Goal: Check status: Check status

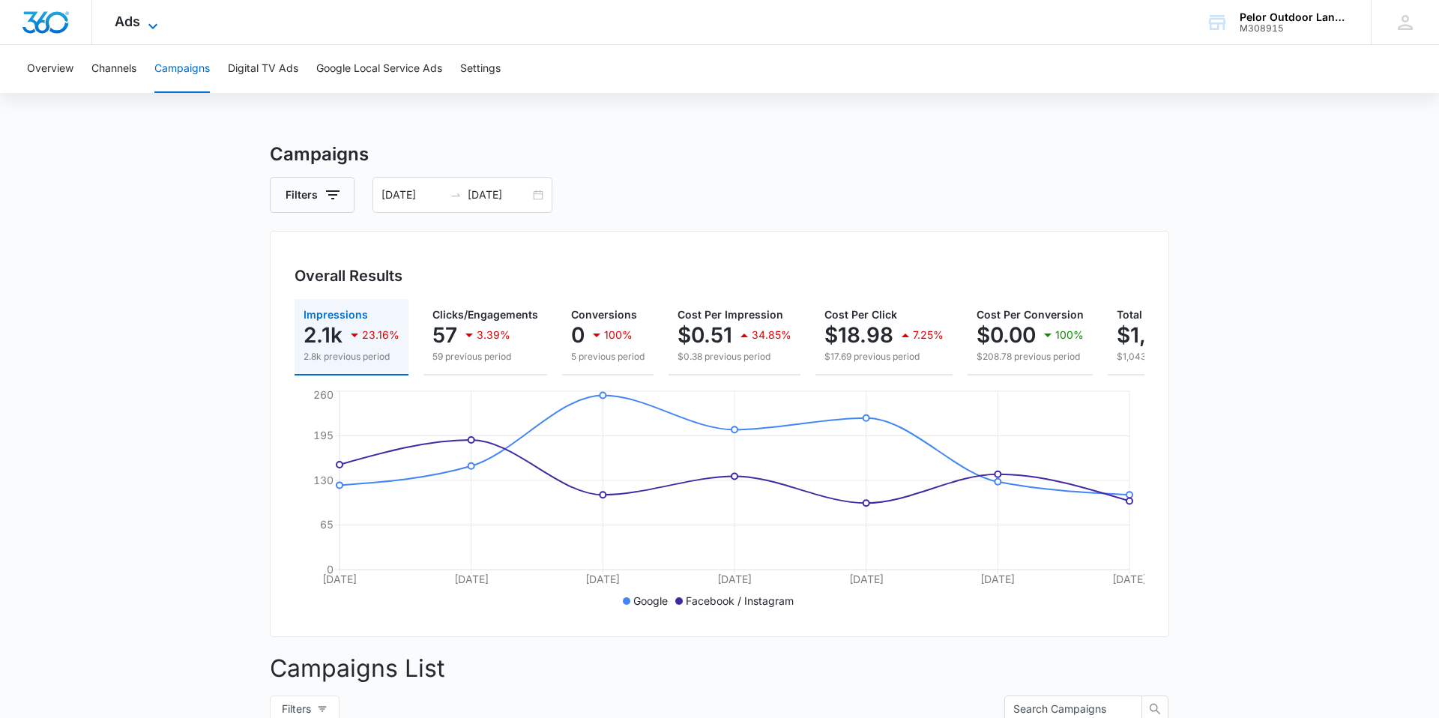
click at [130, 22] on span "Ads" at bounding box center [127, 21] width 25 height 16
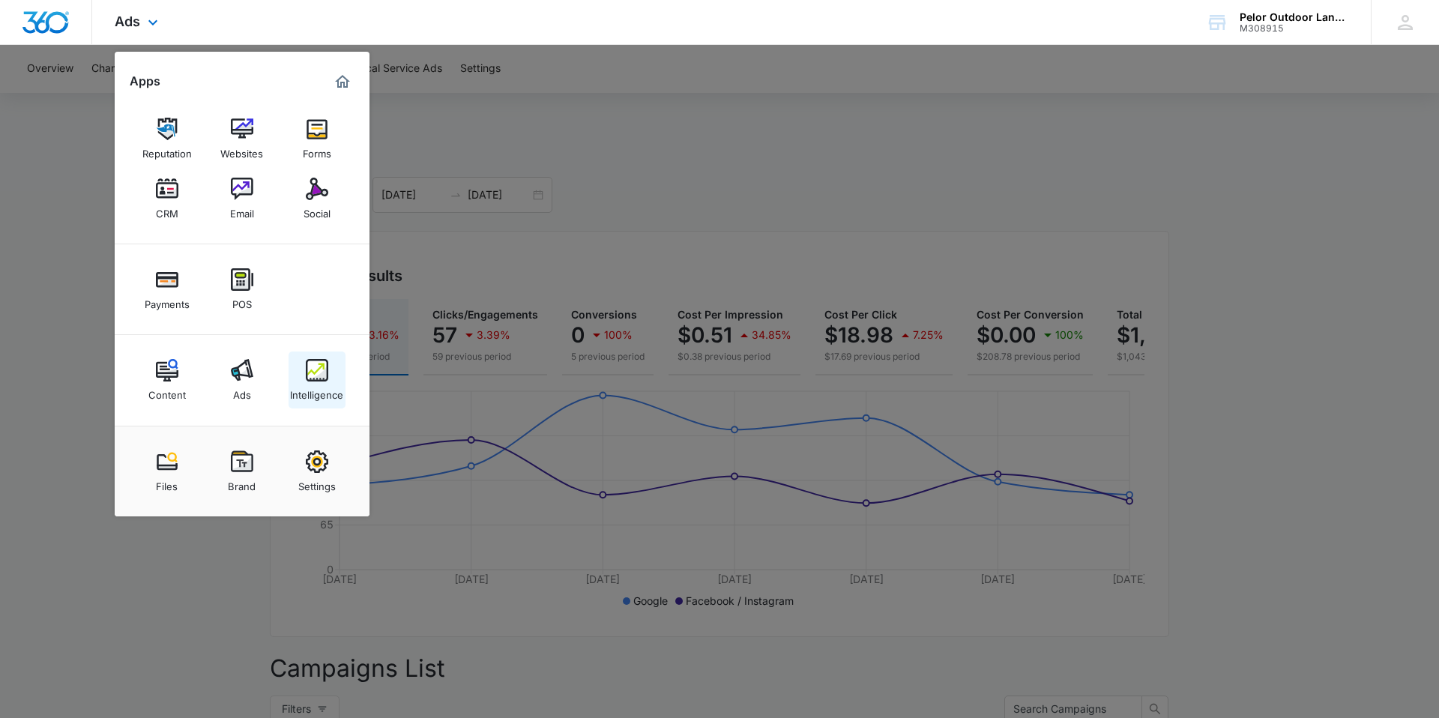
click at [316, 367] on img at bounding box center [317, 370] width 22 height 22
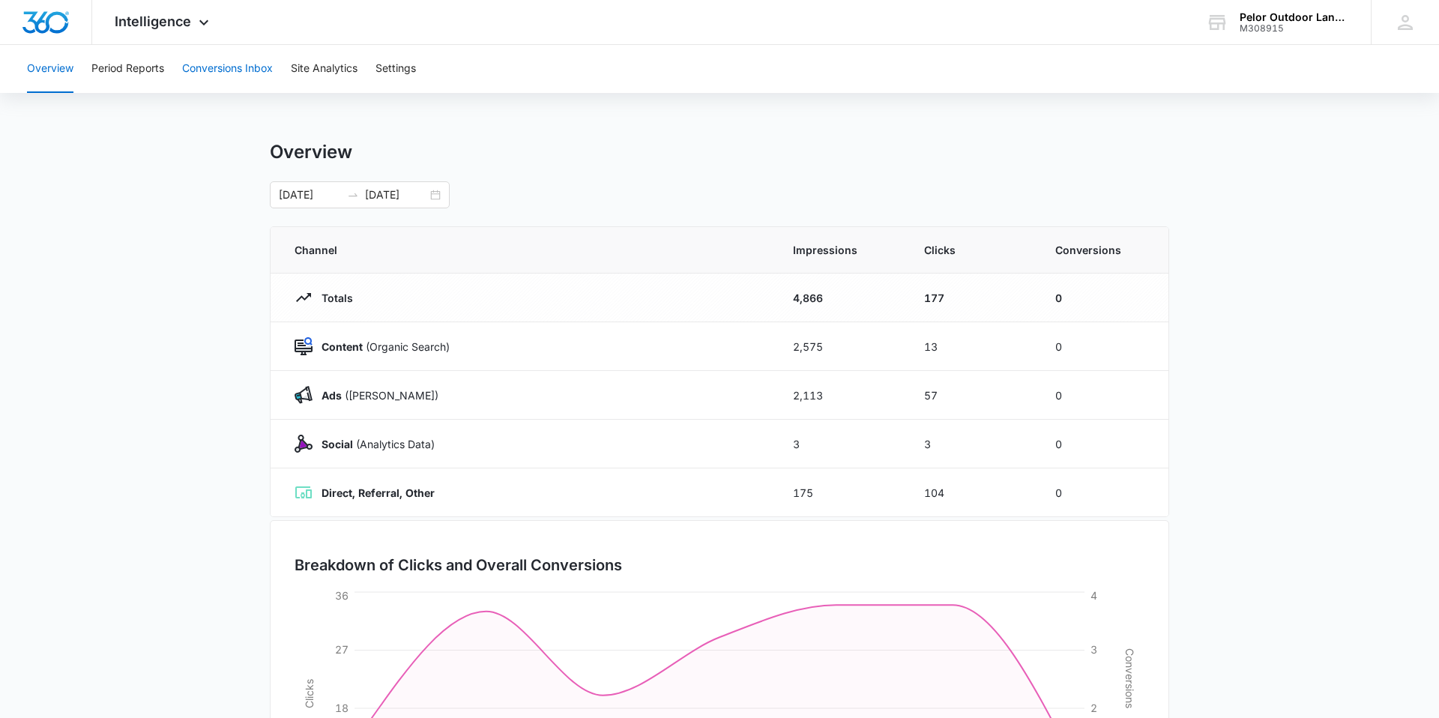
click at [221, 77] on button "Conversions Inbox" at bounding box center [227, 69] width 91 height 48
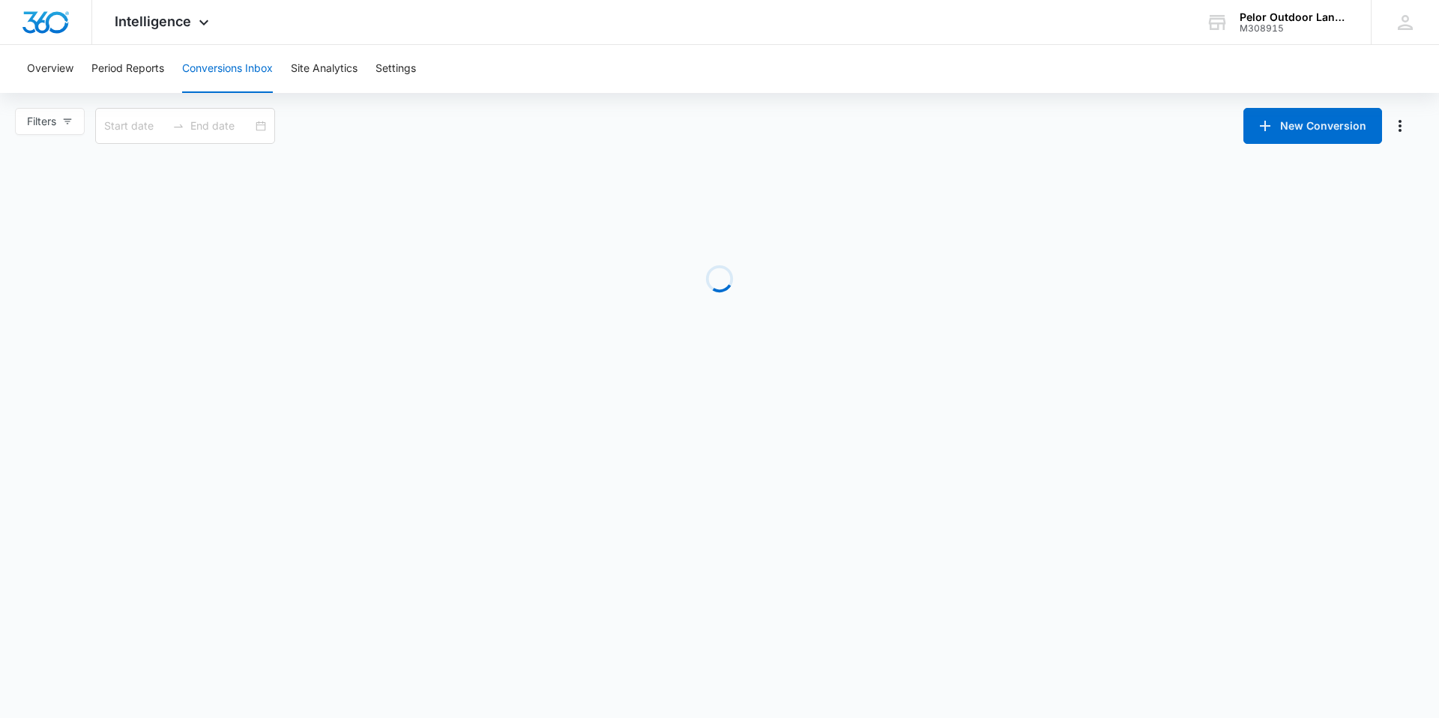
type input "[DATE]"
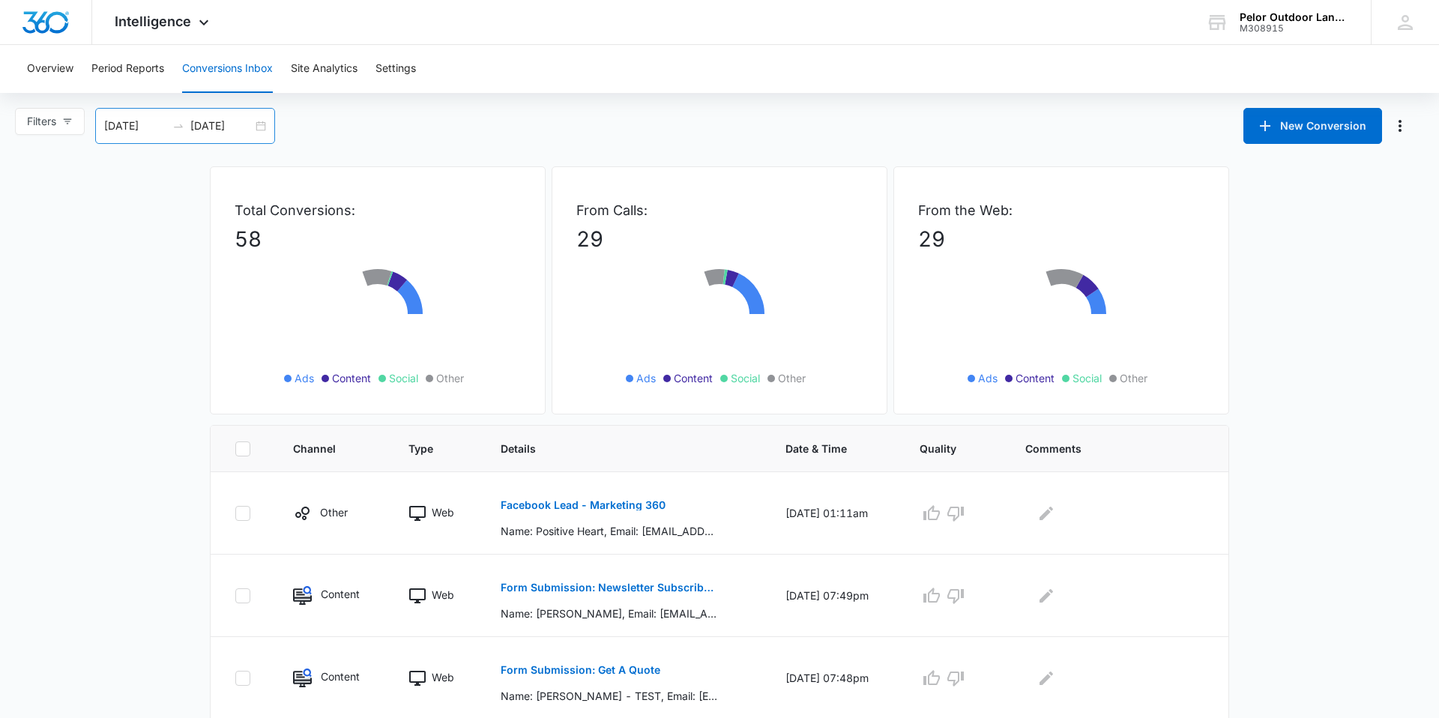
click at [226, 128] on input "[DATE]" at bounding box center [221, 126] width 62 height 16
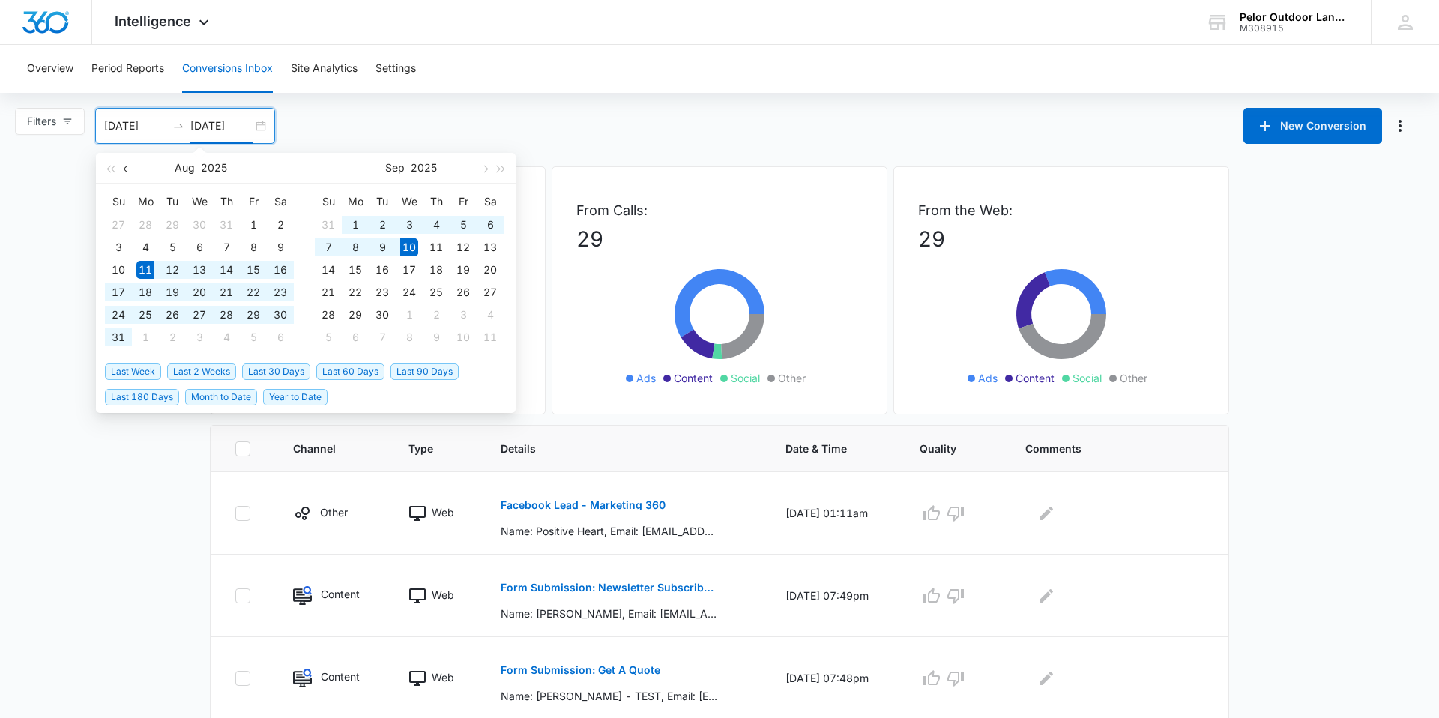
click at [120, 166] on button "button" at bounding box center [126, 168] width 16 height 30
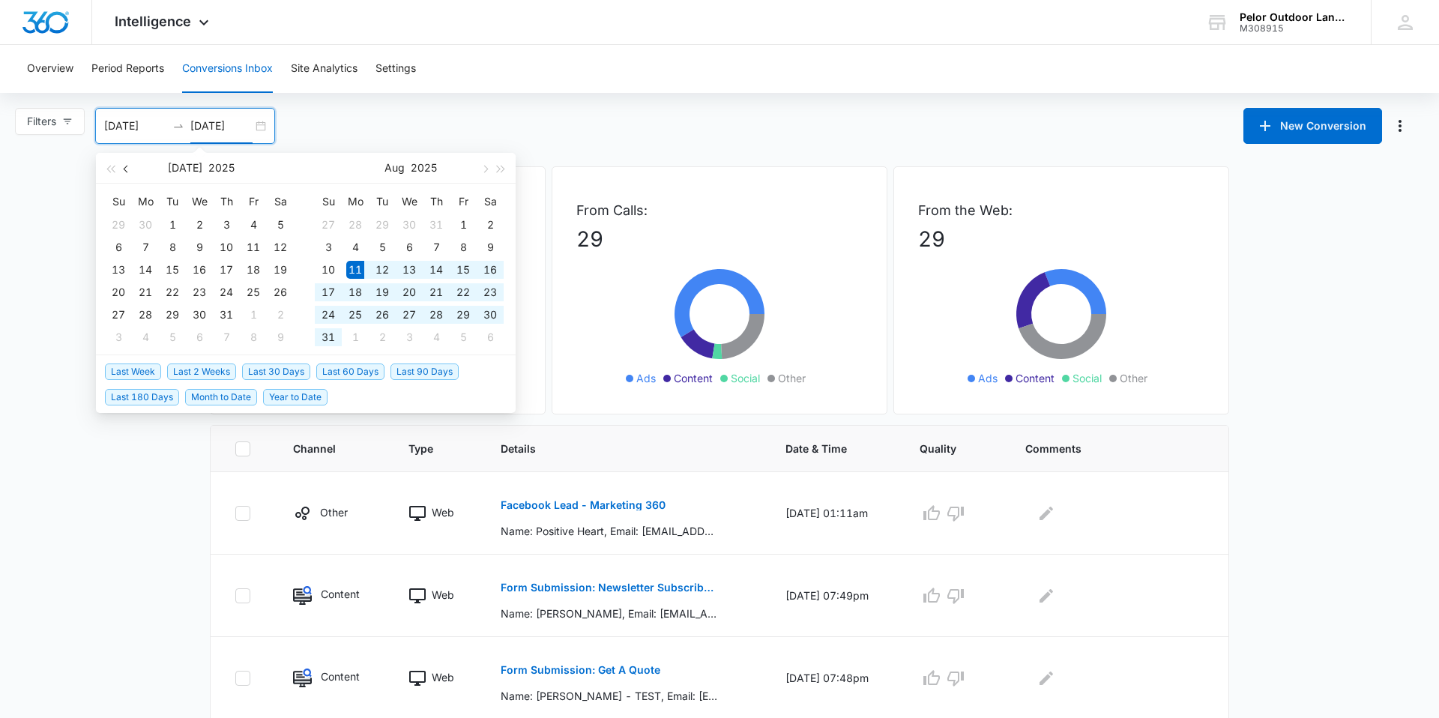
click at [121, 167] on button "button" at bounding box center [126, 168] width 16 height 30
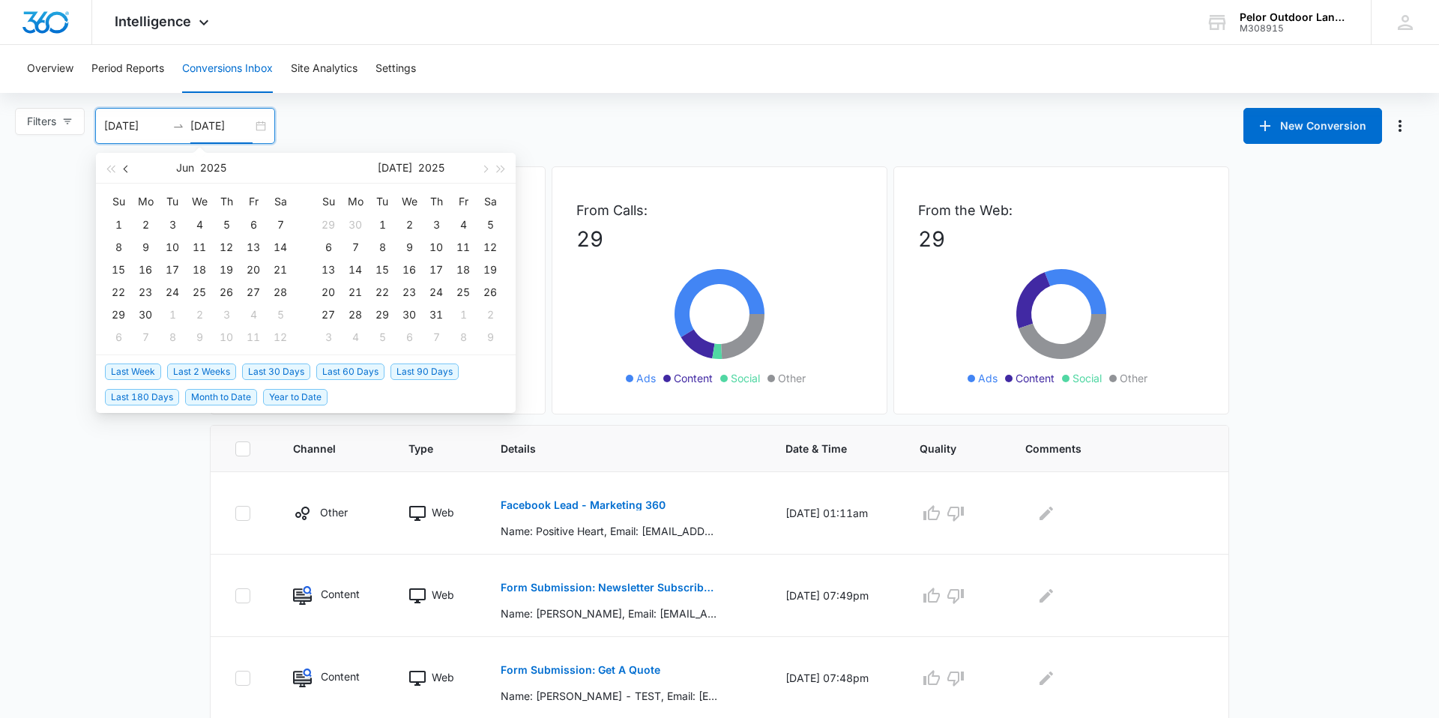
click at [121, 167] on button "button" at bounding box center [126, 168] width 16 height 30
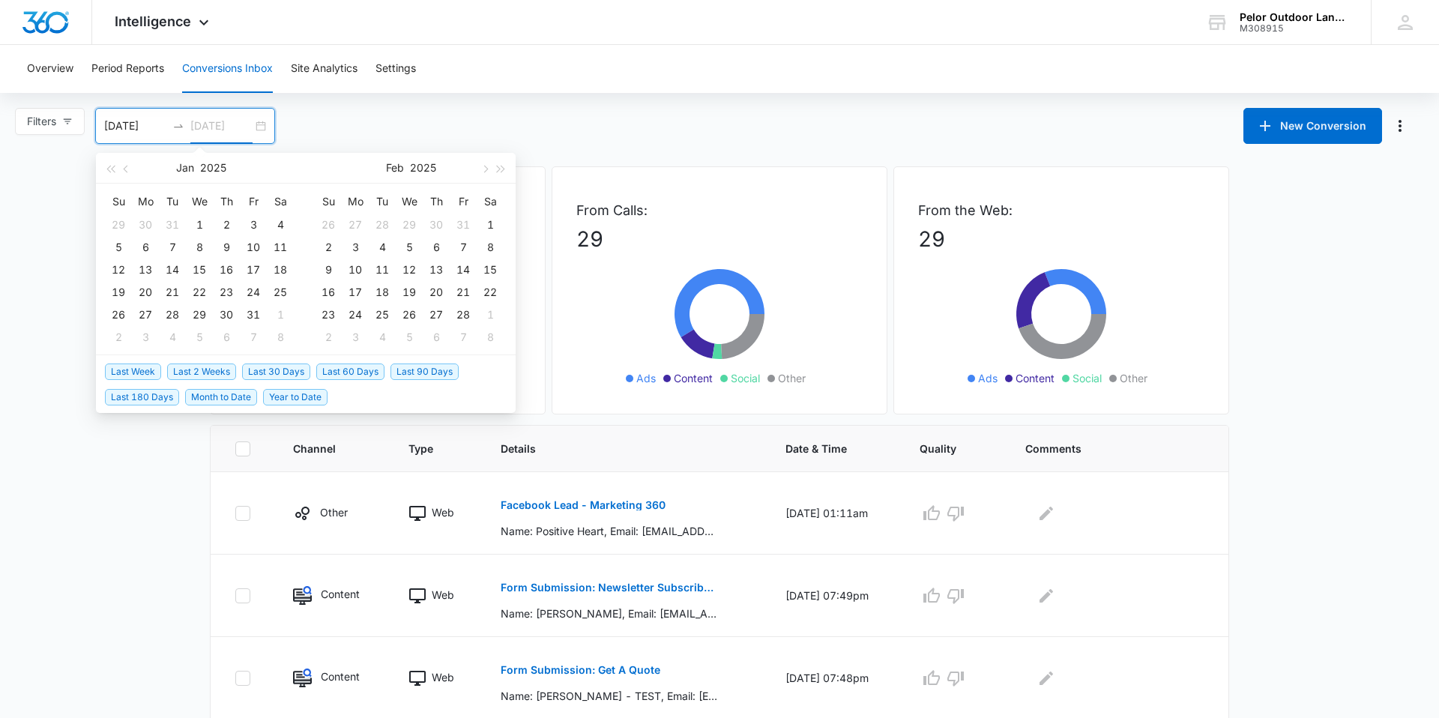
click at [198, 208] on th "We" at bounding box center [199, 202] width 27 height 24
type input "[DATE]"
click at [201, 221] on div "1" at bounding box center [199, 225] width 18 height 18
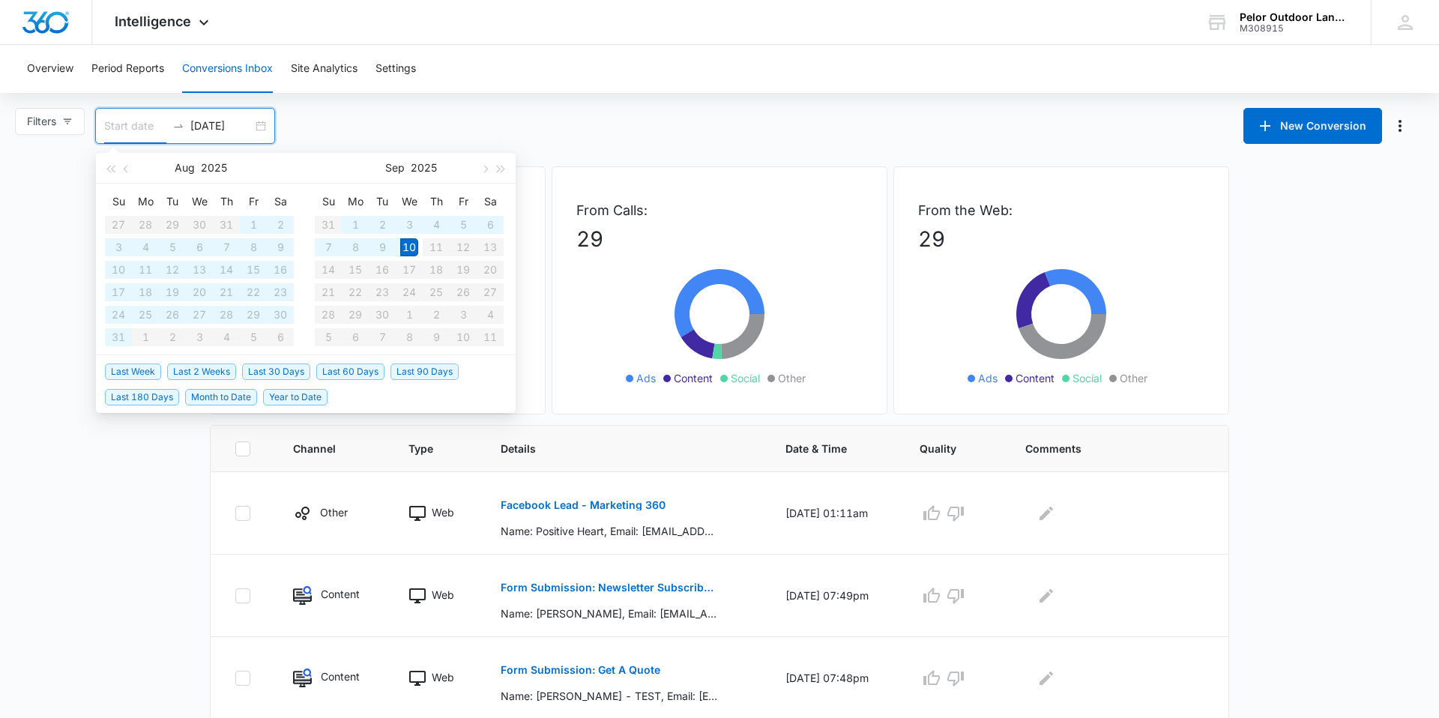
click at [280, 400] on span "Year to Date" at bounding box center [295, 397] width 64 height 16
type input "[DATE]"
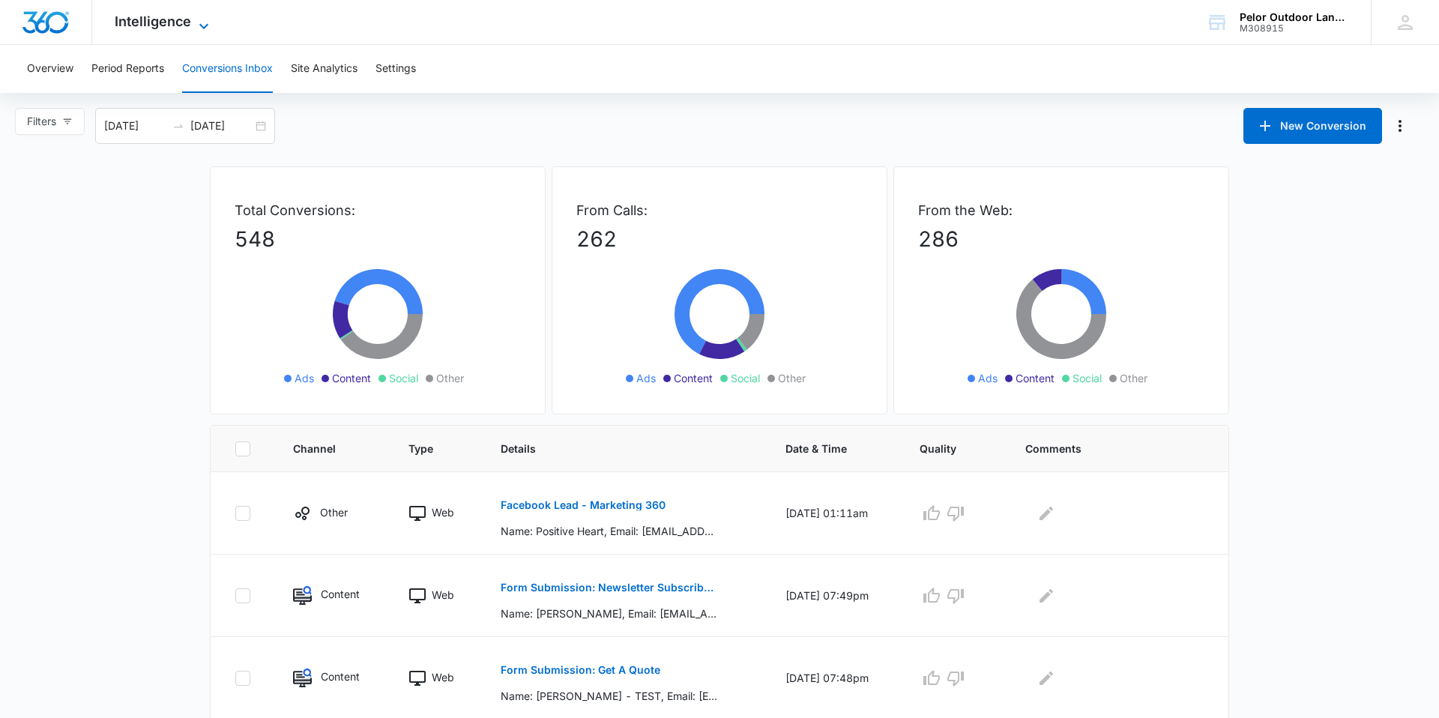
click at [162, 16] on span "Intelligence" at bounding box center [153, 21] width 76 height 16
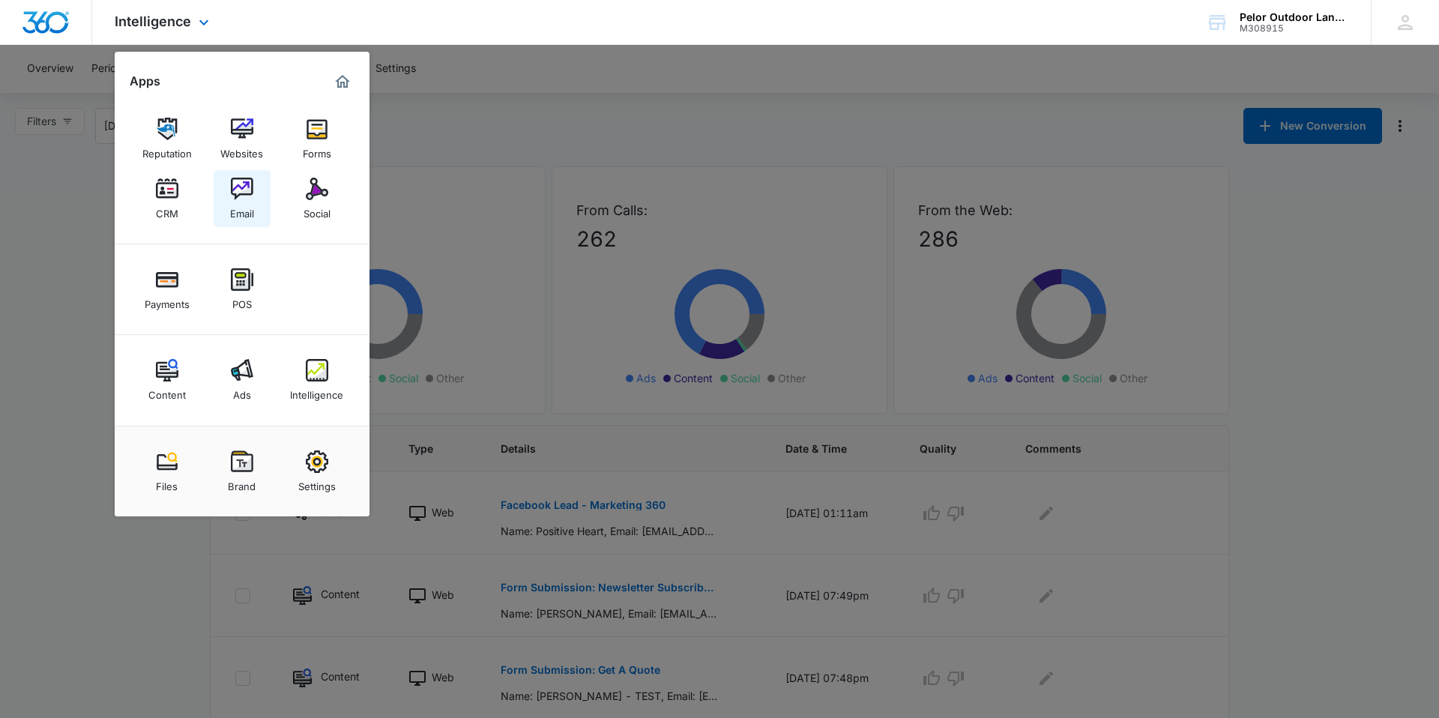
scroll to position [9, 0]
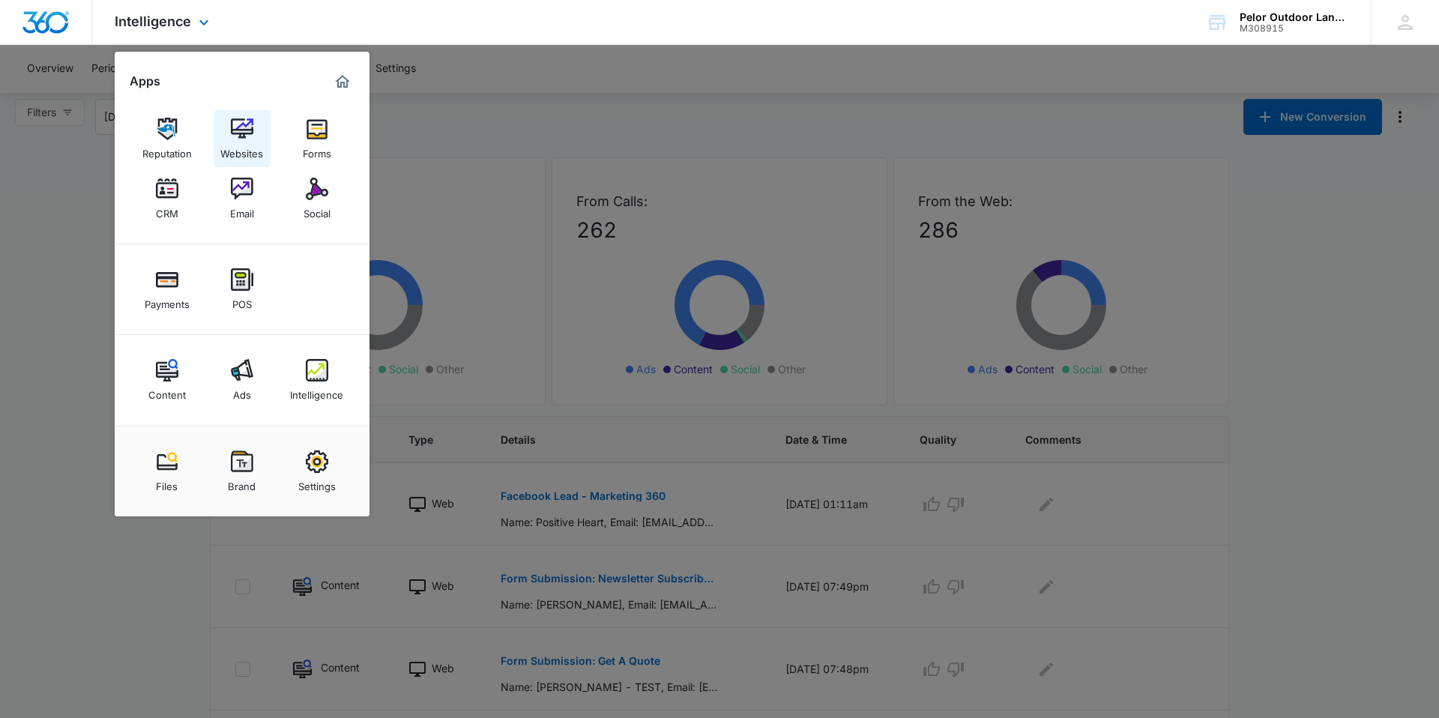
click at [241, 129] on img at bounding box center [242, 129] width 22 height 22
